Goal: Task Accomplishment & Management: Use online tool/utility

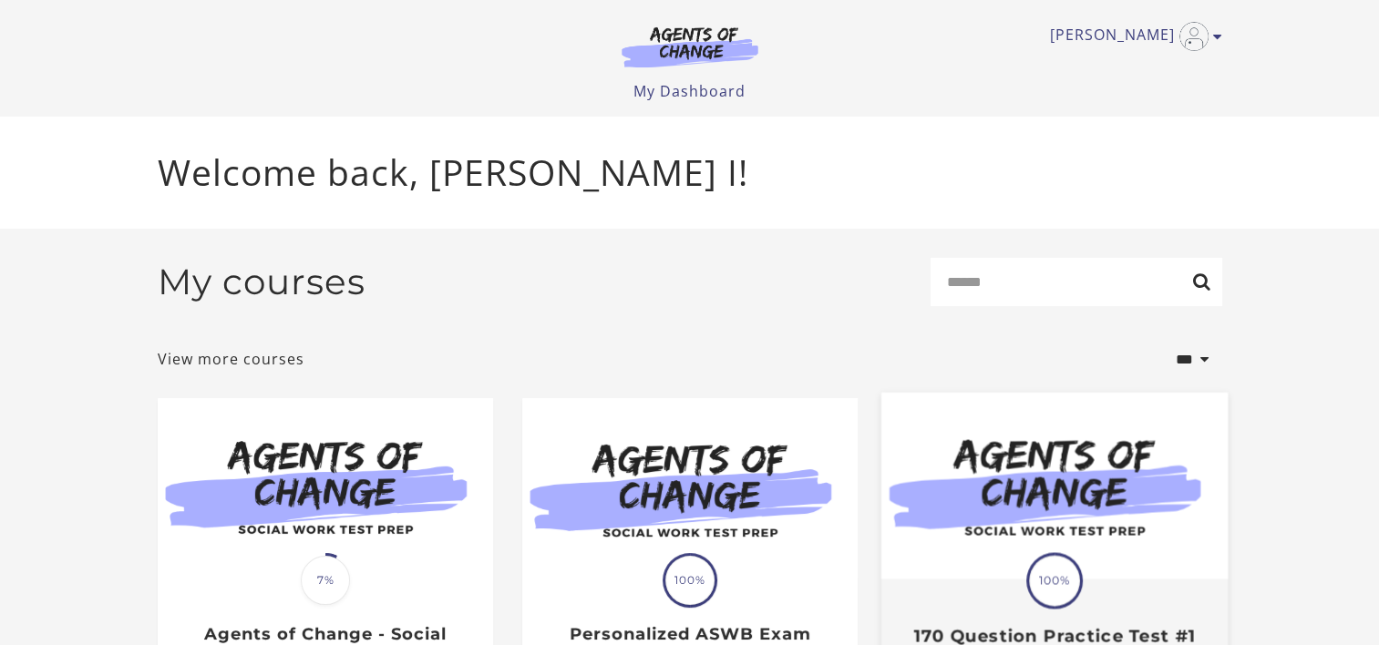
click at [1059, 483] on img at bounding box center [1053, 486] width 346 height 187
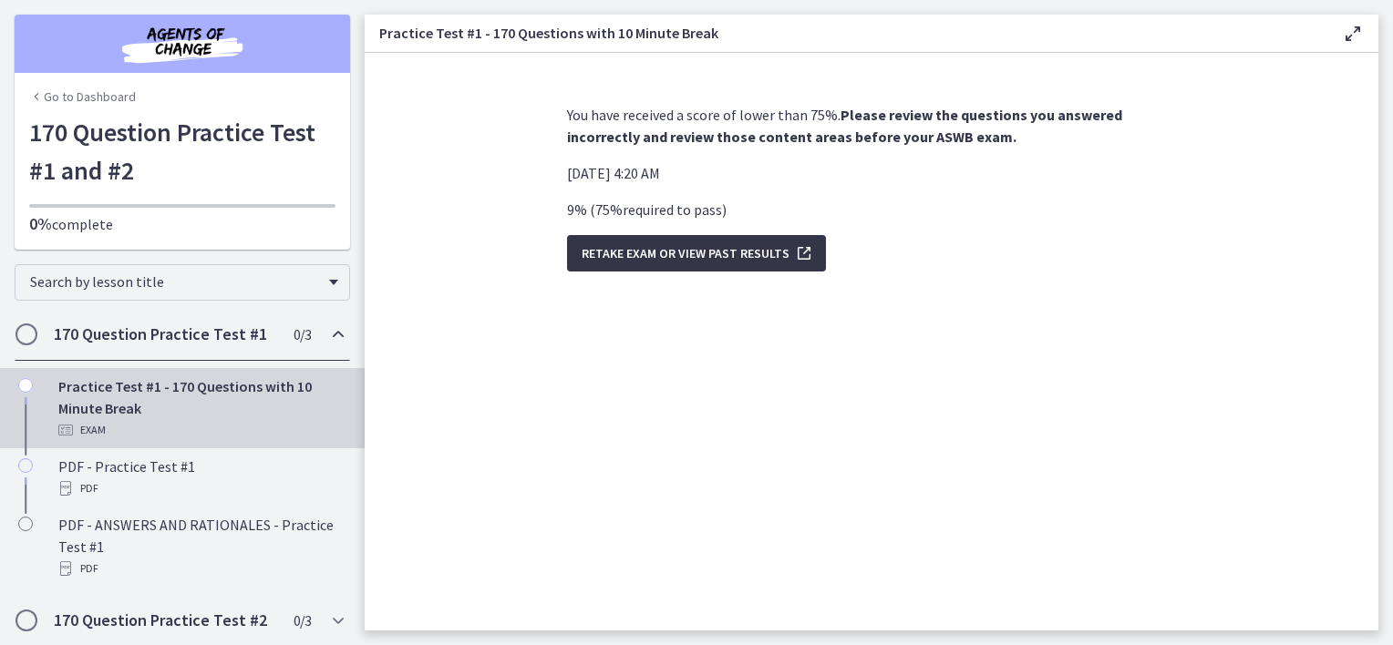
click at [728, 248] on span "Retake Exam OR View Past Results" at bounding box center [685, 253] width 208 height 22
